Goal: Task Accomplishment & Management: Use online tool/utility

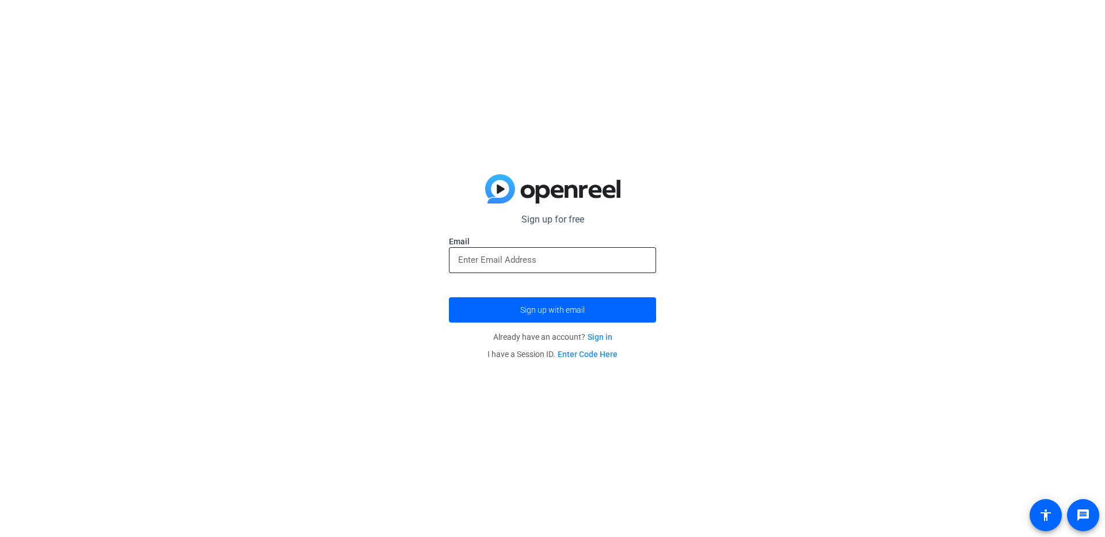
click at [505, 251] on div at bounding box center [552, 260] width 189 height 26
click at [525, 268] on div at bounding box center [552, 260] width 189 height 26
type input "[EMAIL_ADDRESS][DOMAIN_NAME]"
click at [449, 298] on button "Sign up with email" at bounding box center [552, 310] width 207 height 25
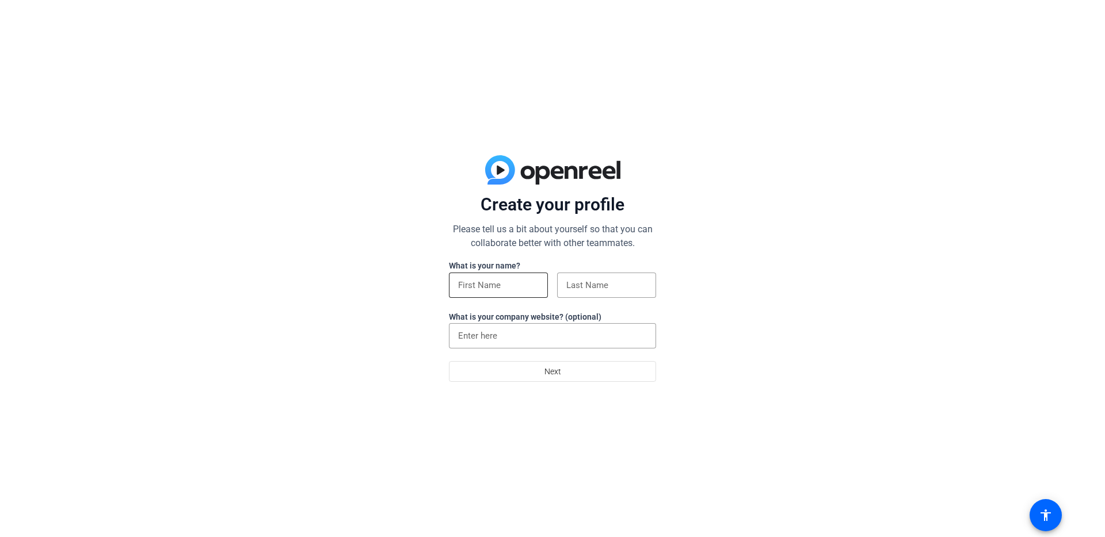
click at [512, 287] on input at bounding box center [498, 286] width 81 height 14
type input "Masha"
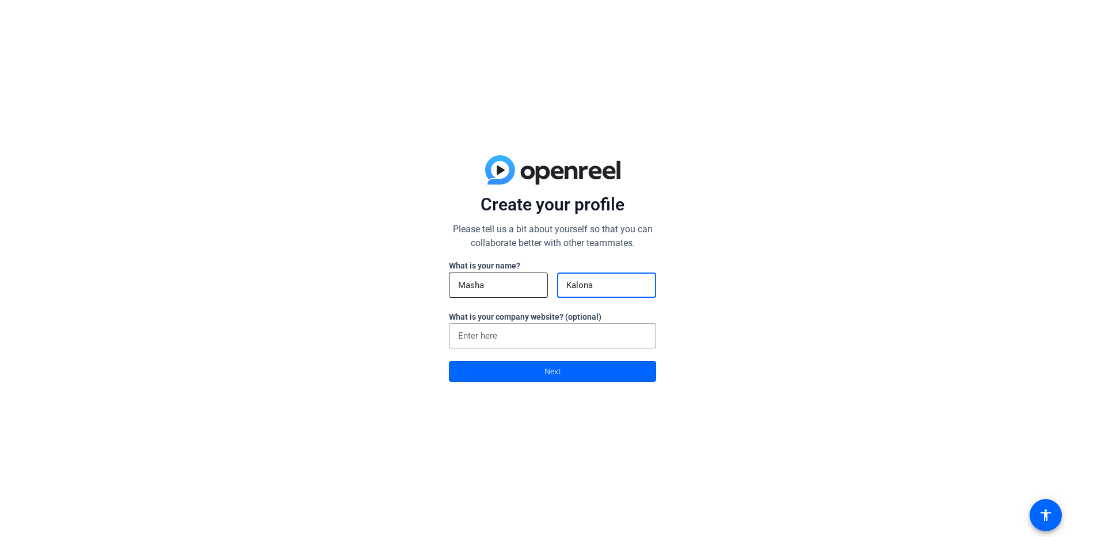
type input "Kalona"
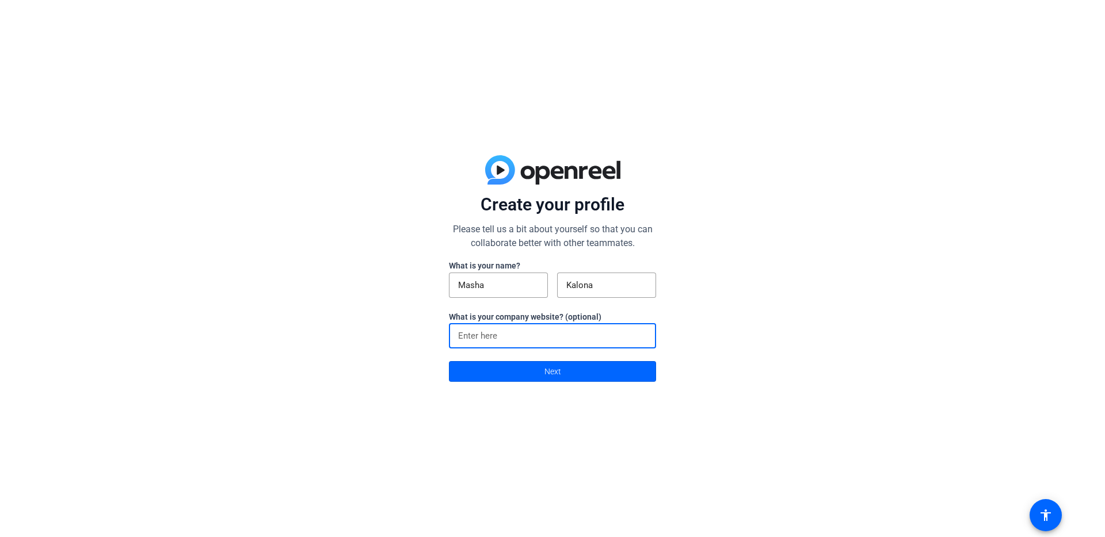
click at [714, 307] on div "Create your profile Please tell us a bit about yourself so that you can collabo…" at bounding box center [552, 268] width 1105 height 537
click at [569, 367] on span at bounding box center [552, 372] width 206 height 28
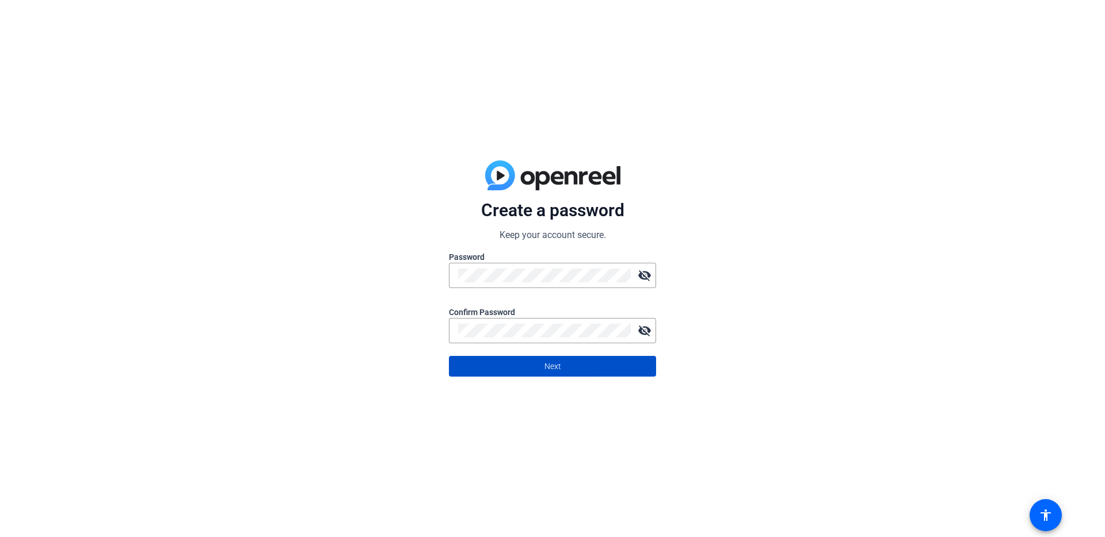
click at [628, 378] on span at bounding box center [552, 367] width 206 height 28
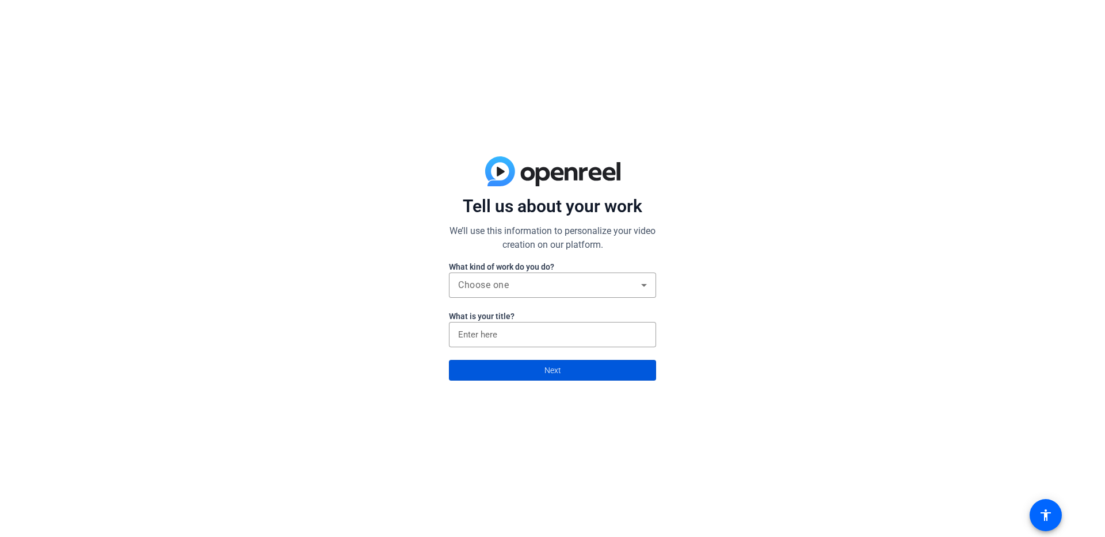
click at [596, 372] on span at bounding box center [552, 371] width 206 height 28
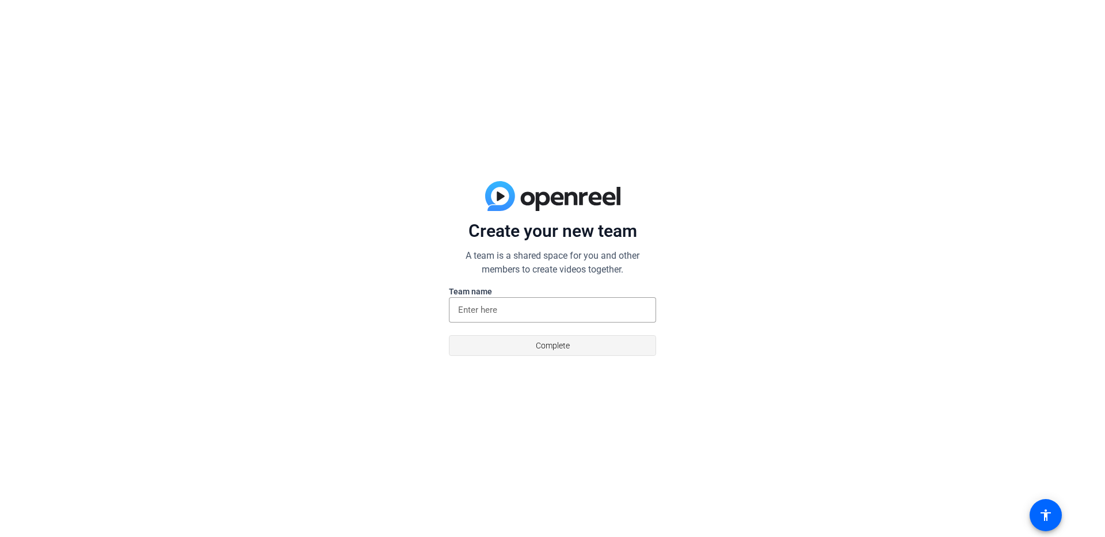
click at [588, 346] on span at bounding box center [552, 346] width 206 height 28
click at [519, 309] on input at bounding box center [552, 310] width 189 height 14
type input "g"
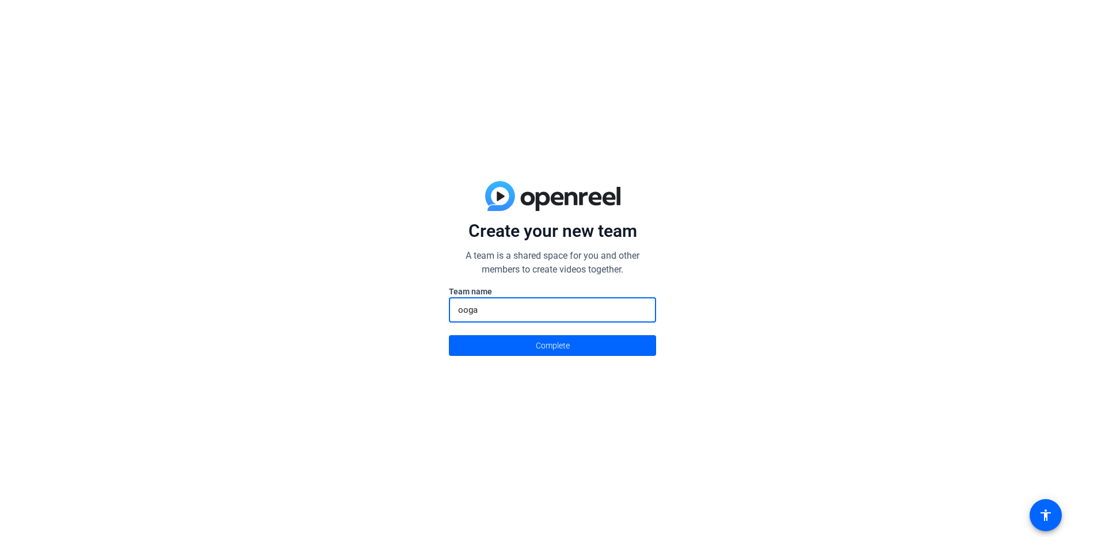
type input "ooga"
click at [673, 289] on div "Create your new team A team is a shared space for you and other members to crea…" at bounding box center [552, 268] width 1105 height 537
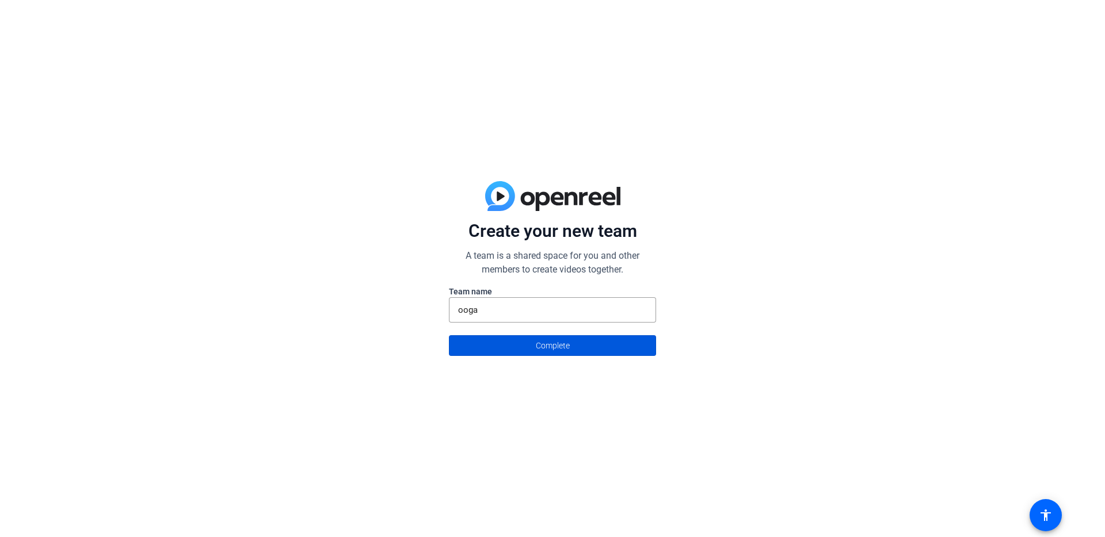
click at [603, 341] on span at bounding box center [552, 346] width 206 height 28
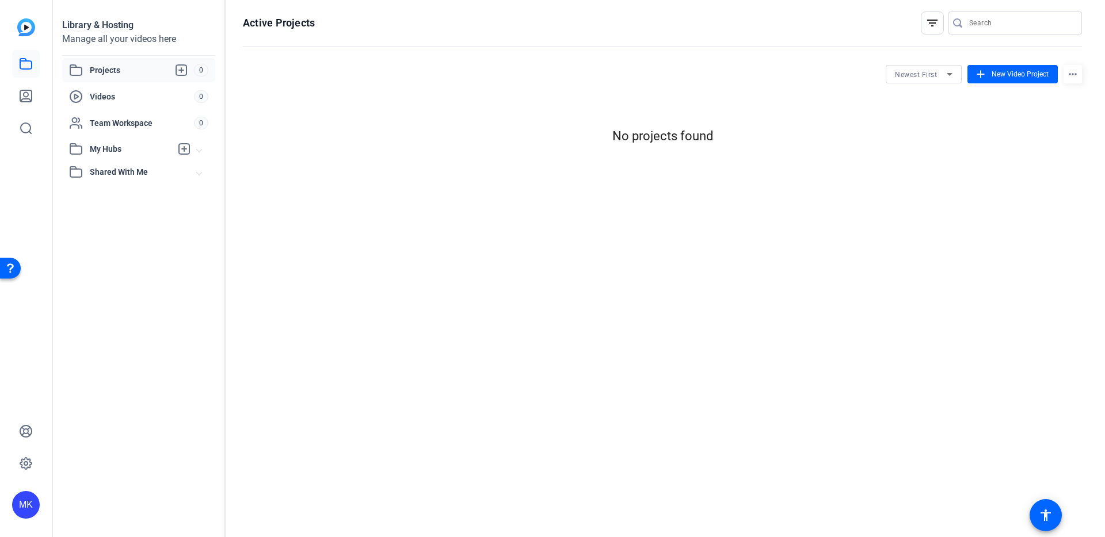
click at [537, 73] on openreel-hosting-projects-toolbar "Newest First add New Video Project more_horiz" at bounding box center [662, 74] width 839 height 18
click at [132, 78] on div "Projects 0" at bounding box center [138, 70] width 153 height 24
click at [185, 68] on icon at bounding box center [181, 70] width 14 height 14
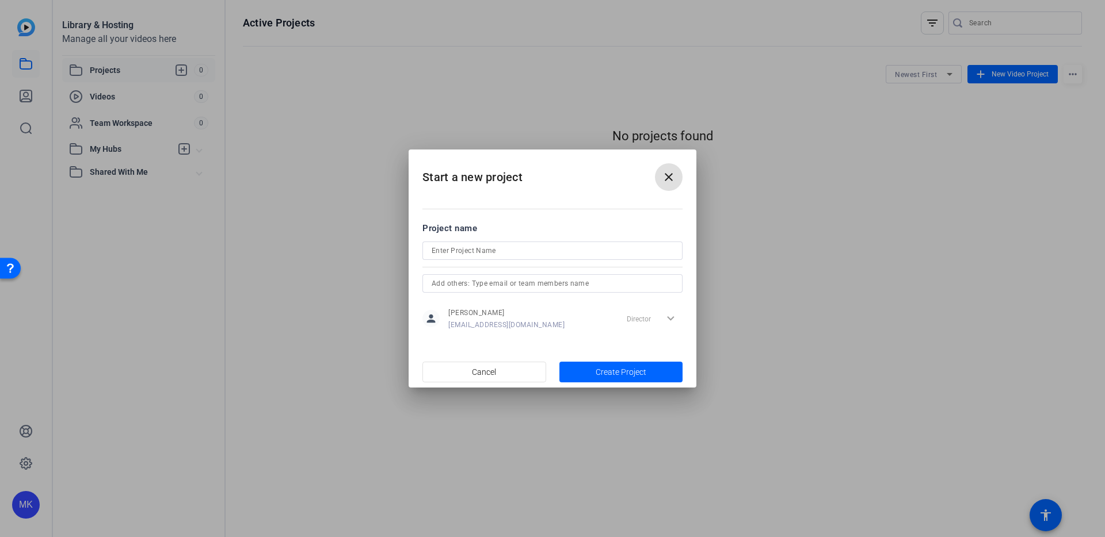
click at [446, 242] on div at bounding box center [553, 251] width 242 height 18
type input "ooga"
click at [598, 373] on span "Create Project" at bounding box center [621, 373] width 51 height 12
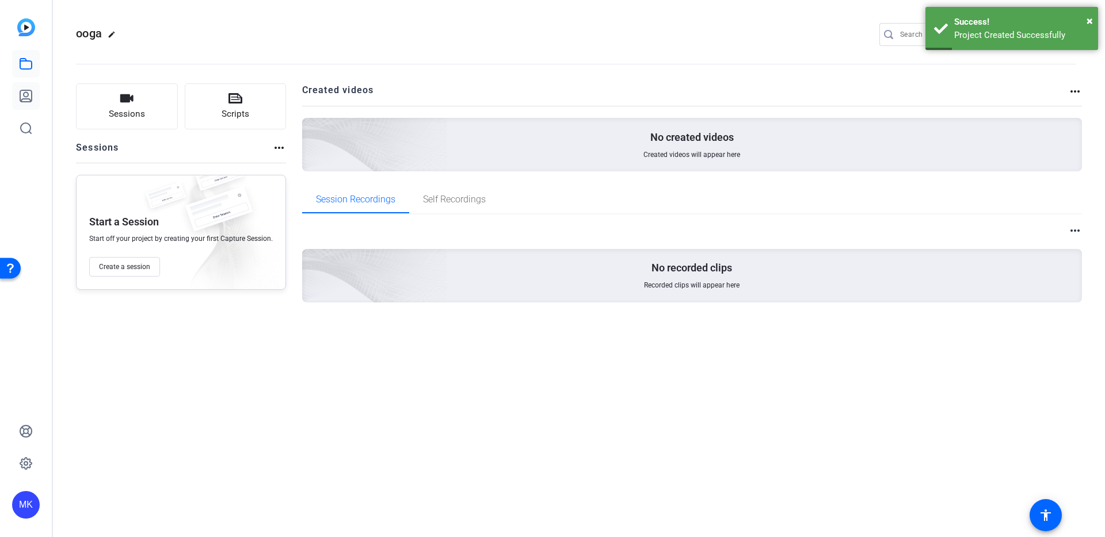
click at [35, 101] on link at bounding box center [26, 96] width 28 height 28
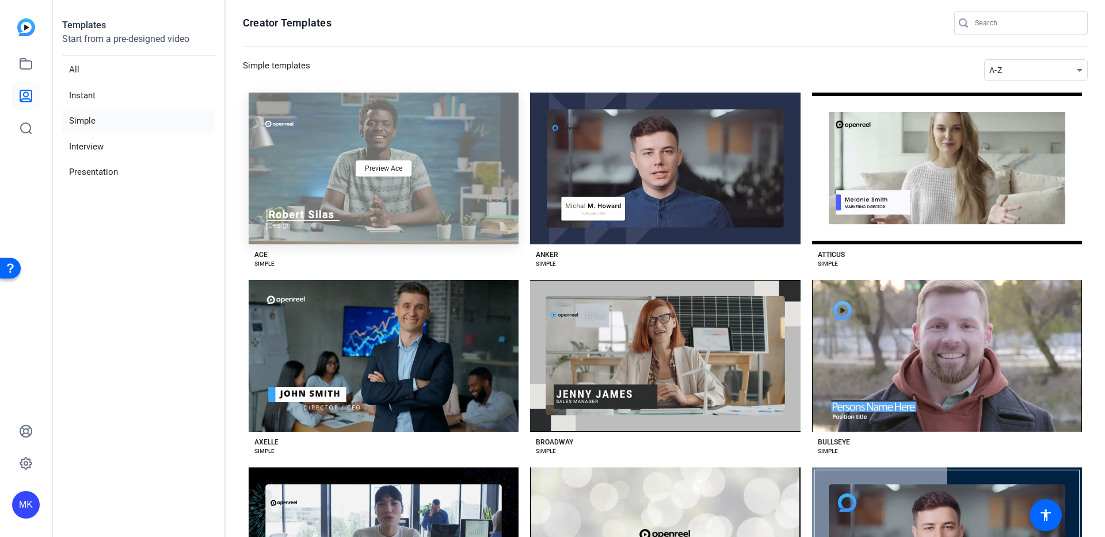
click at [415, 156] on div "Preview Ace" at bounding box center [384, 169] width 270 height 152
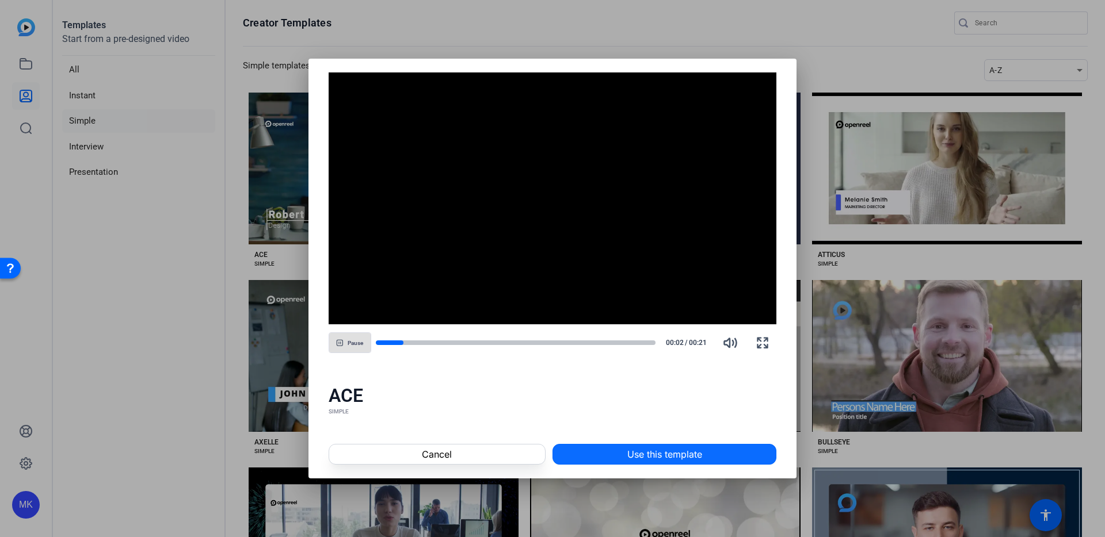
click at [678, 459] on span "Use this template" at bounding box center [664, 455] width 75 height 14
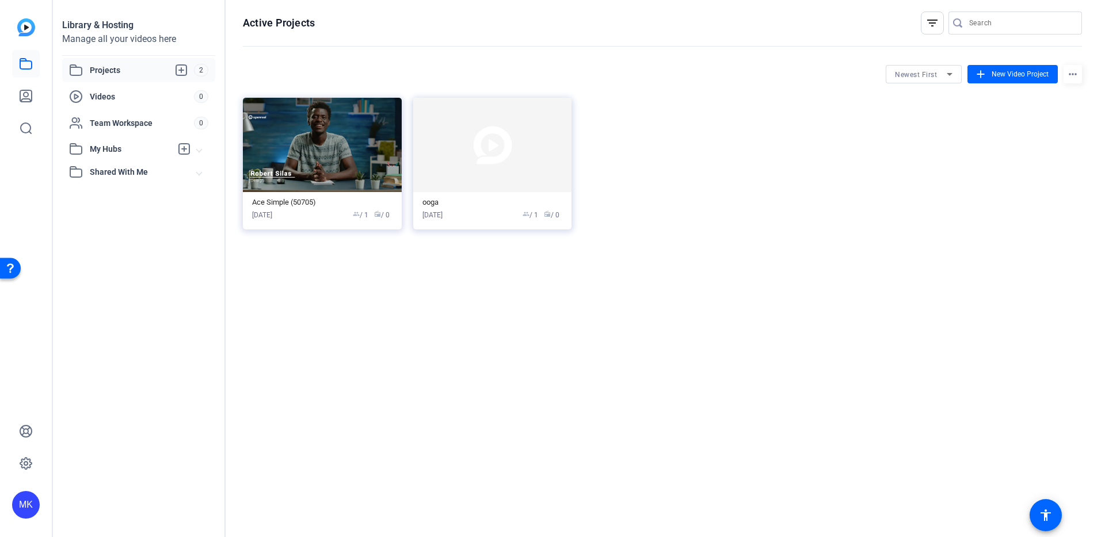
click at [154, 171] on span "Shared With Me" at bounding box center [143, 172] width 107 height 12
click at [22, 97] on icon at bounding box center [26, 96] width 14 height 14
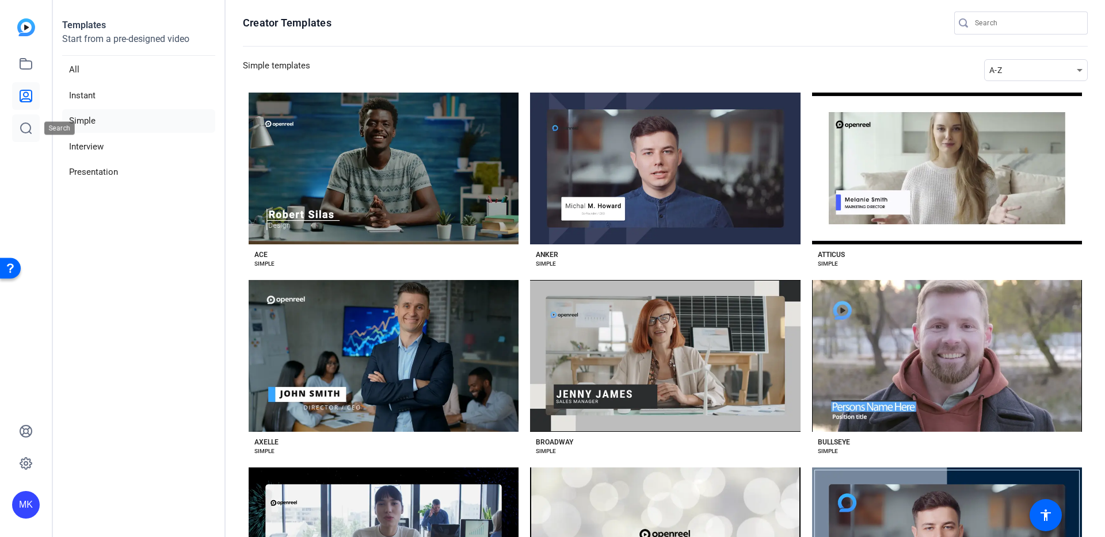
click at [28, 135] on icon at bounding box center [26, 128] width 14 height 14
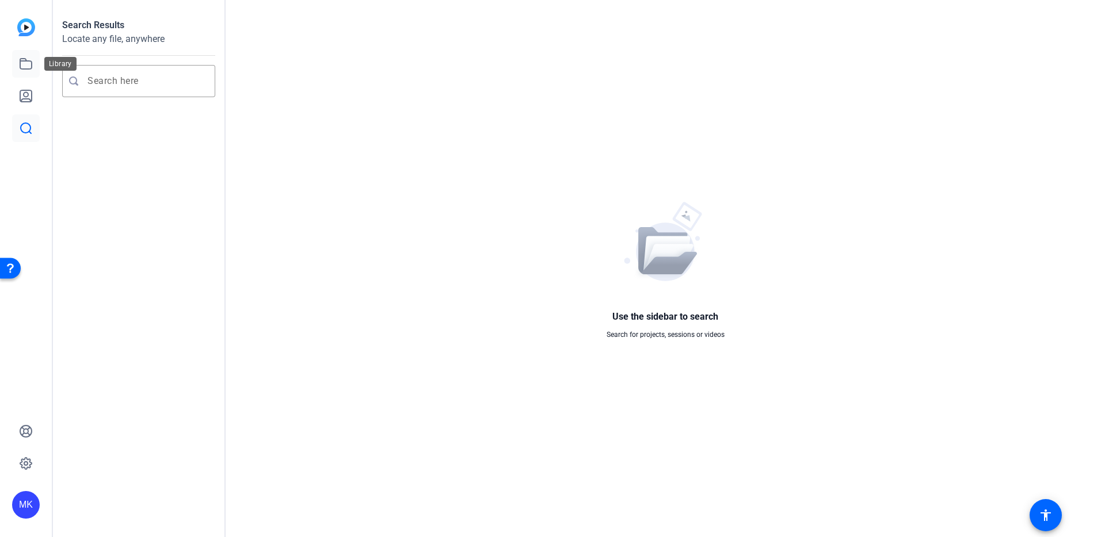
click at [26, 59] on icon at bounding box center [26, 64] width 12 height 10
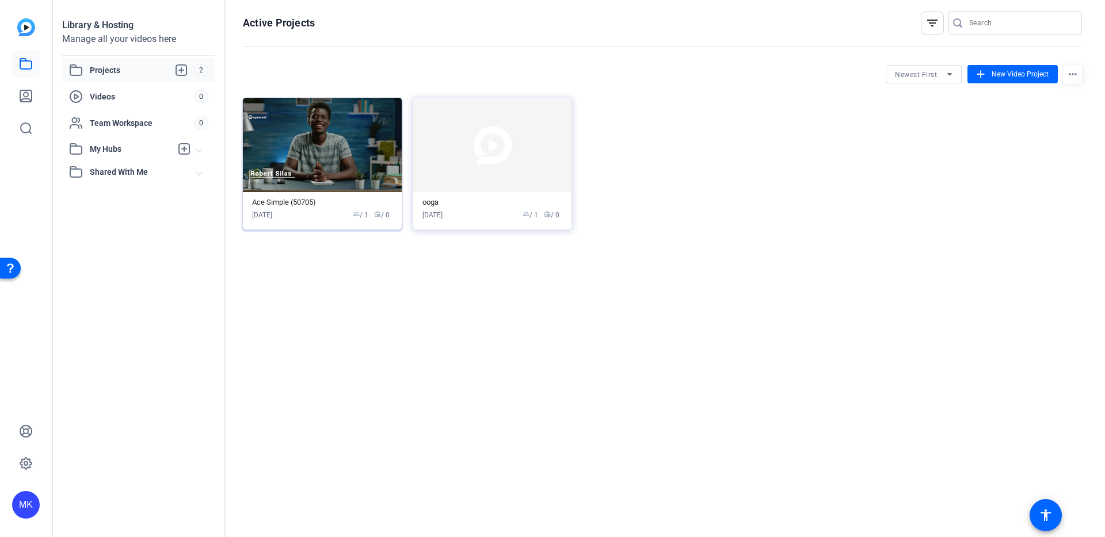
click at [333, 220] on div "Aug 18, 2025 group / 1 radio / 0" at bounding box center [322, 215] width 140 height 10
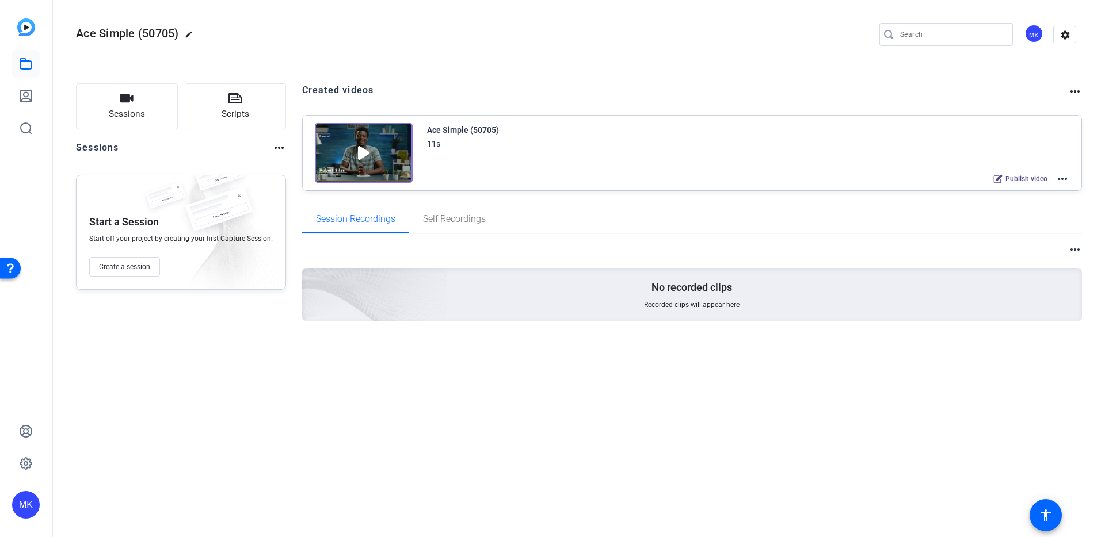
click at [470, 101] on h2 "Created videos" at bounding box center [685, 94] width 767 height 22
click at [464, 129] on div "Ace Simple (50705)" at bounding box center [463, 130] width 72 height 14
click at [1065, 180] on mat-icon "more_horiz" at bounding box center [1062, 179] width 14 height 14
click at [997, 196] on span "Edit in Creator" at bounding box center [1020, 193] width 80 height 14
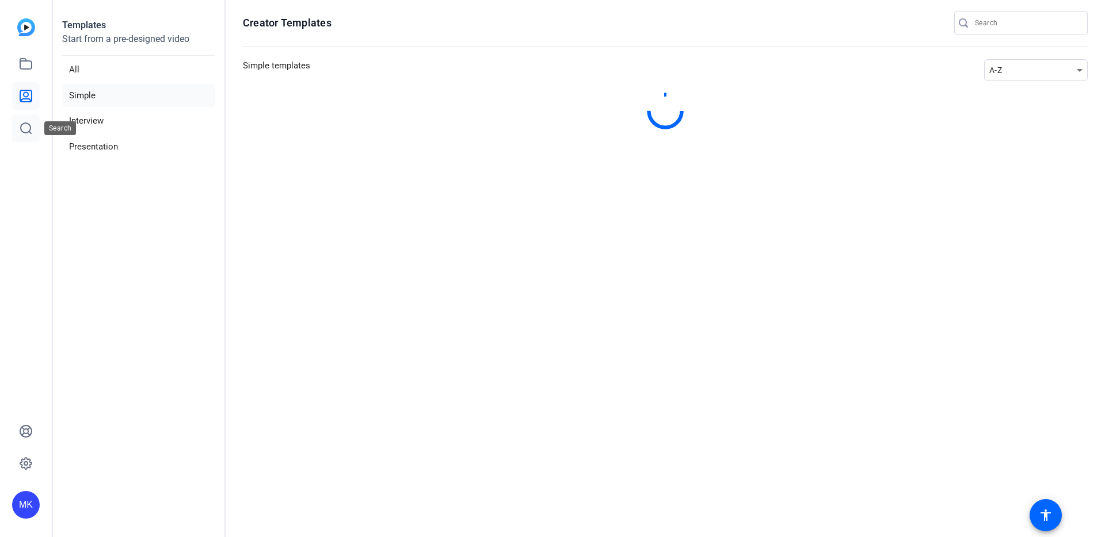
click at [17, 121] on link at bounding box center [26, 129] width 28 height 28
